Goal: Transaction & Acquisition: Purchase product/service

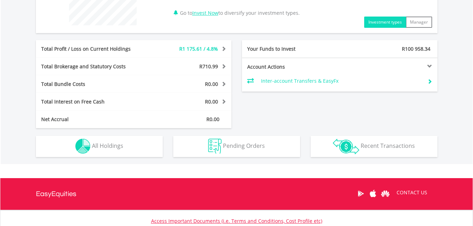
scroll to position [328, 0]
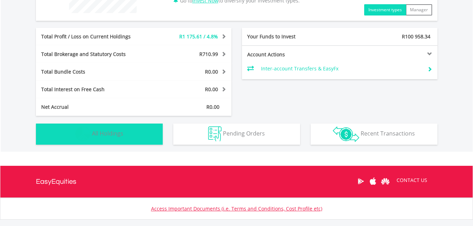
click at [142, 133] on button "Holdings All Holdings" at bounding box center [99, 134] width 127 height 21
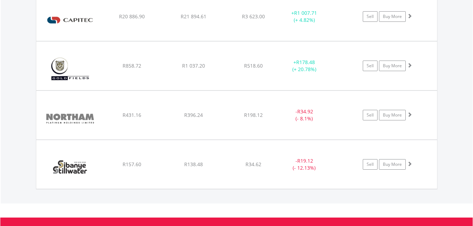
scroll to position [573, 0]
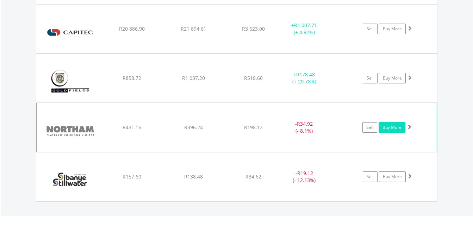
click at [392, 124] on link "Buy More" at bounding box center [391, 127] width 27 height 11
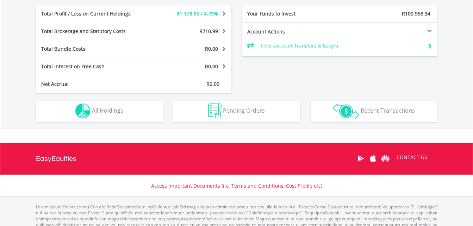
scroll to position [352, 0]
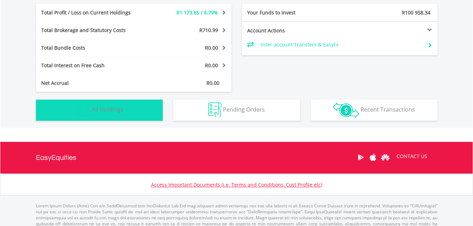
click at [138, 106] on button "Holdings All Holdings" at bounding box center [99, 110] width 127 height 21
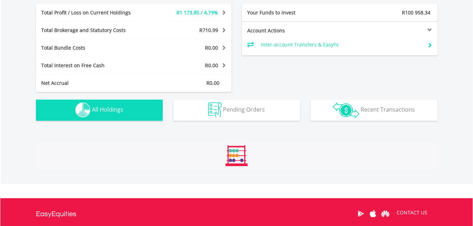
scroll to position [494, 0]
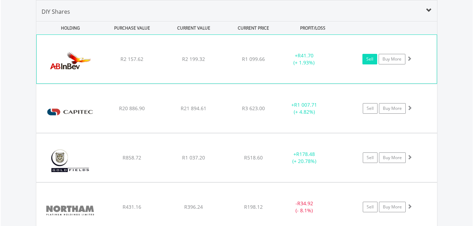
click at [369, 59] on link "Sell" at bounding box center [369, 59] width 15 height 11
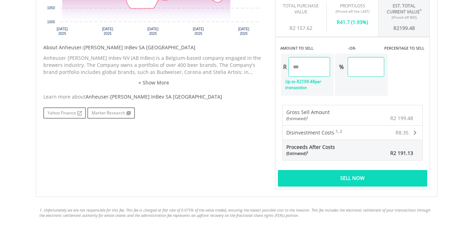
scroll to position [352, 0]
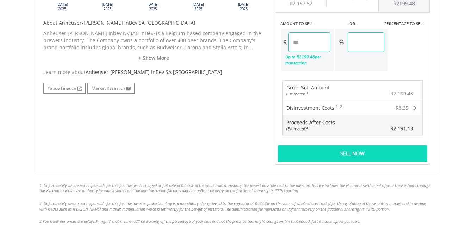
click at [344, 145] on div "Sell Now" at bounding box center [352, 153] width 149 height 16
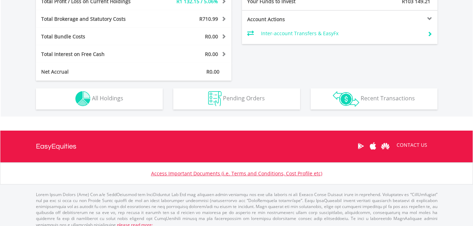
scroll to position [68, 134]
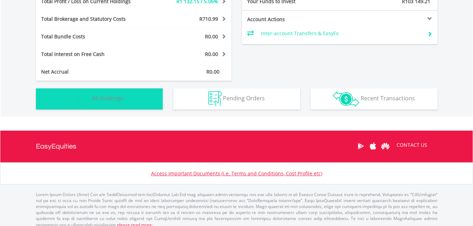
click at [142, 103] on button "Holdings All Holdings" at bounding box center [99, 98] width 127 height 21
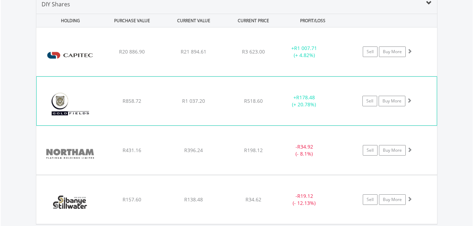
scroll to position [500, 0]
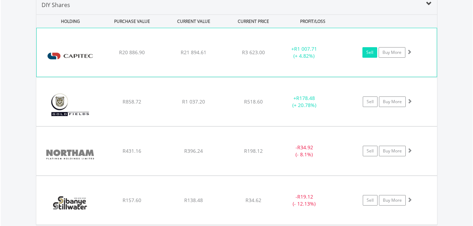
click at [367, 56] on link "Sell" at bounding box center [369, 52] width 15 height 11
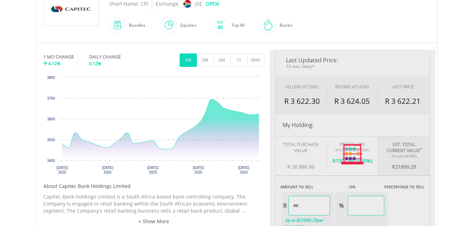
type input "********"
type input "******"
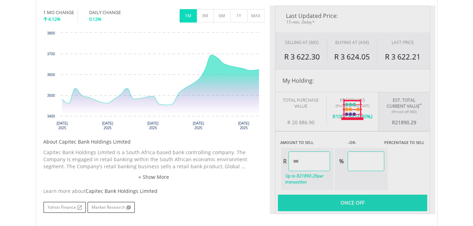
scroll to position [317, 0]
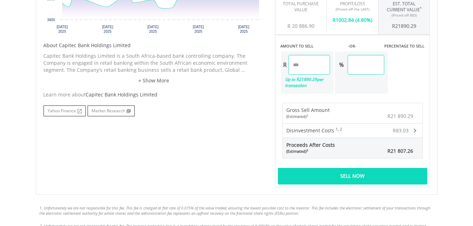
click at [335, 178] on div "Sell Now" at bounding box center [352, 176] width 149 height 16
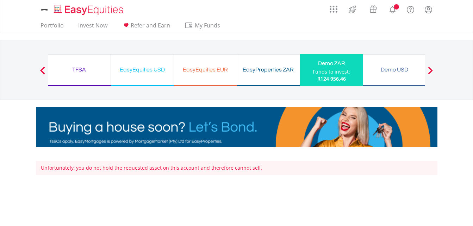
scroll to position [184, 0]
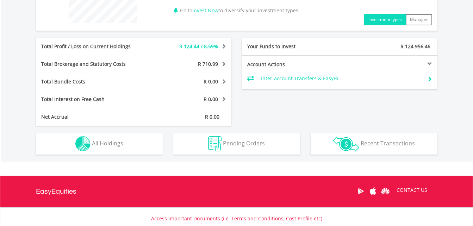
scroll to position [334, 0]
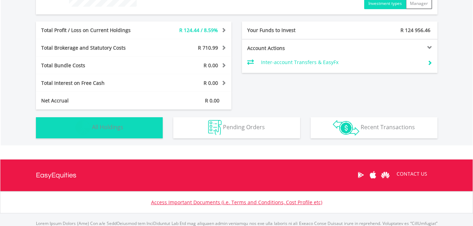
click at [142, 126] on button "Holdings All Holdings" at bounding box center [99, 127] width 127 height 21
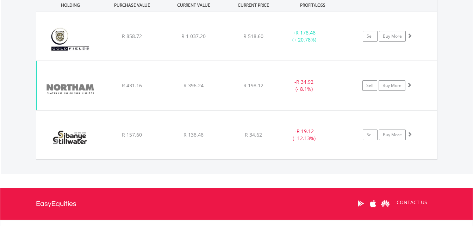
scroll to position [529, 0]
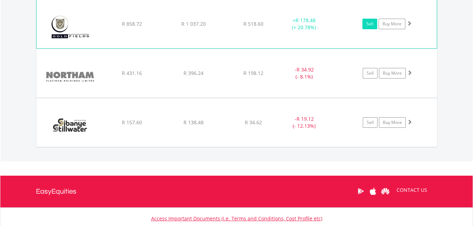
click at [364, 28] on link "Sell" at bounding box center [369, 24] width 15 height 11
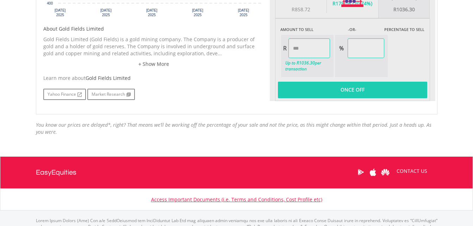
scroll to position [352, 0]
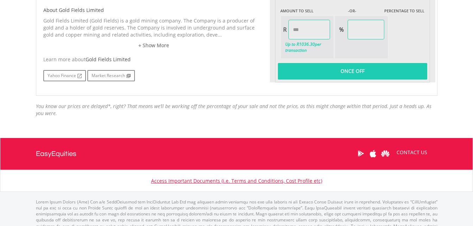
type input "*******"
type input "******"
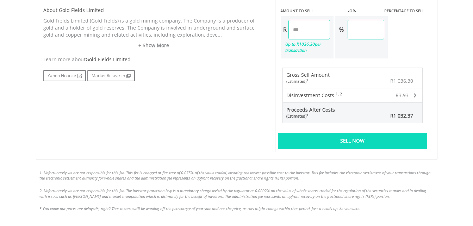
click at [342, 142] on div "Sell Now" at bounding box center [352, 141] width 149 height 16
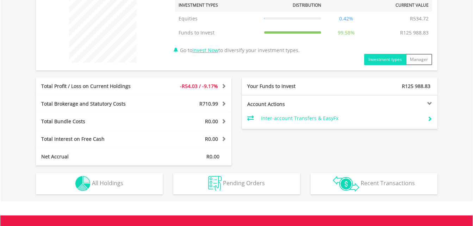
scroll to position [317, 0]
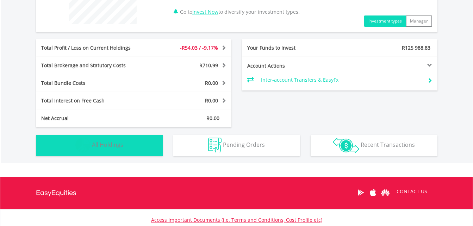
drag, startPoint x: 100, startPoint y: 153, endPoint x: 102, endPoint y: 147, distance: 6.0
click at [101, 152] on button "Holdings All Holdings" at bounding box center [99, 145] width 127 height 21
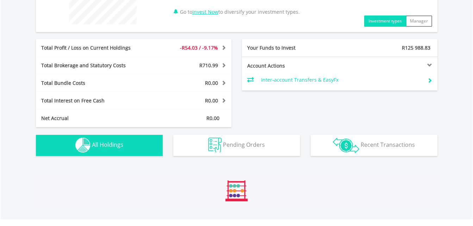
scroll to position [494, 0]
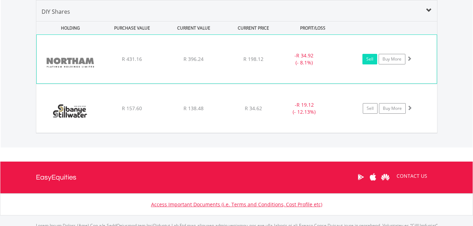
click at [374, 60] on link "Sell" at bounding box center [369, 59] width 15 height 11
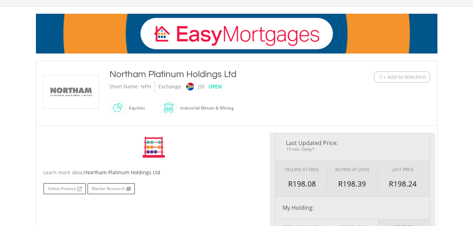
type input "******"
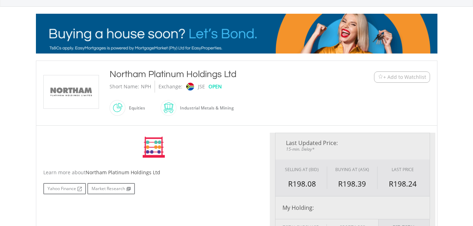
type input "******"
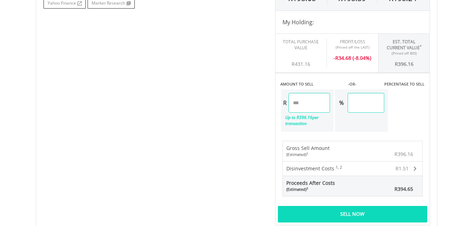
scroll to position [317, 0]
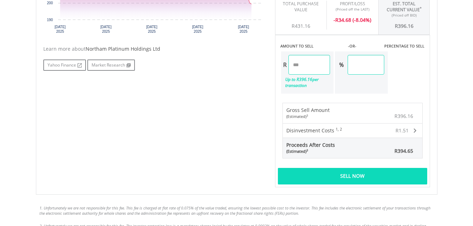
click at [322, 180] on div "Sell Now" at bounding box center [352, 176] width 149 height 16
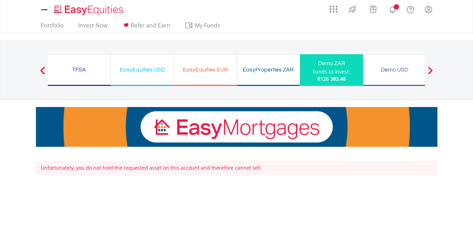
scroll to position [184, 0]
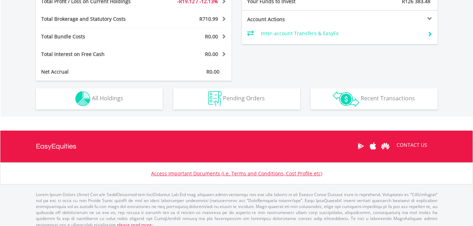
scroll to position [68, 134]
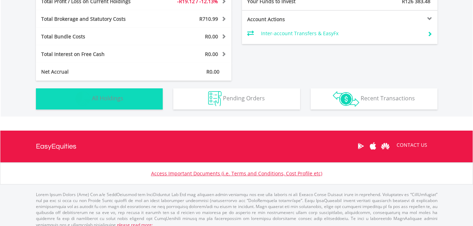
click at [137, 103] on button "Holdings All Holdings" at bounding box center [99, 98] width 127 height 21
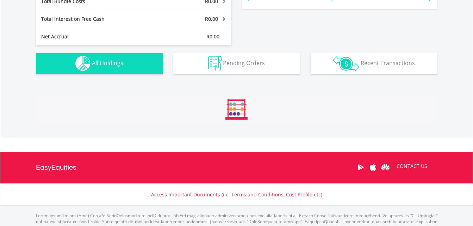
scroll to position [482, 0]
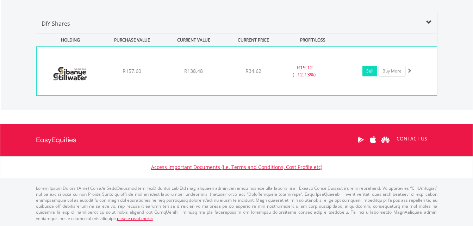
click at [371, 75] on link "Sell" at bounding box center [369, 71] width 15 height 11
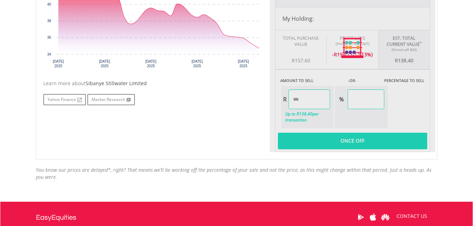
type input "******"
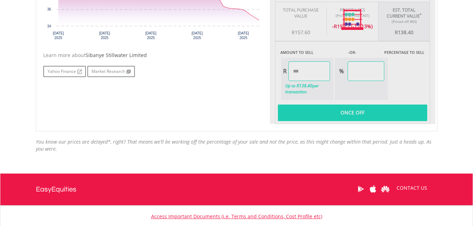
scroll to position [317, 0]
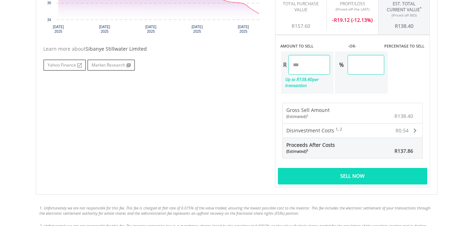
click at [329, 175] on div "Sell Now" at bounding box center [352, 176] width 149 height 16
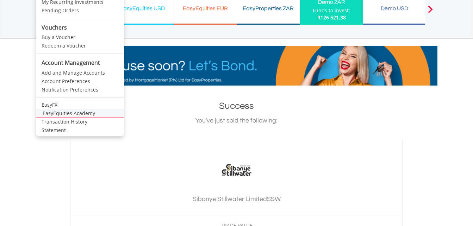
scroll to position [211, 0]
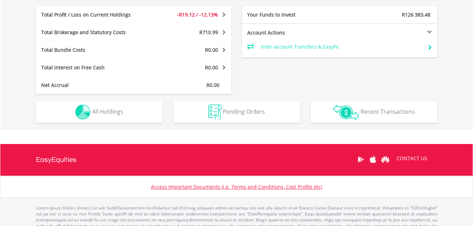
scroll to position [352, 0]
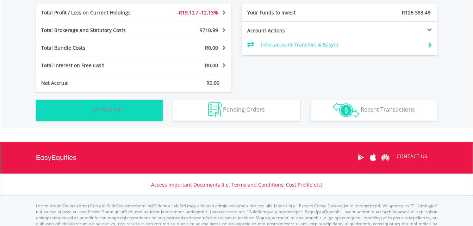
click at [124, 106] on button "Holdings All Holdings" at bounding box center [99, 110] width 127 height 21
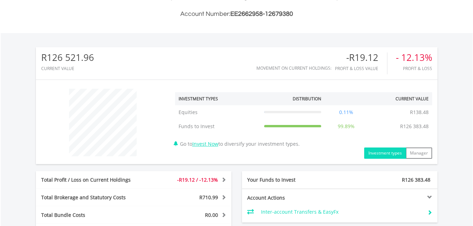
scroll to position [197, 0]
